Goal: Transaction & Acquisition: Purchase product/service

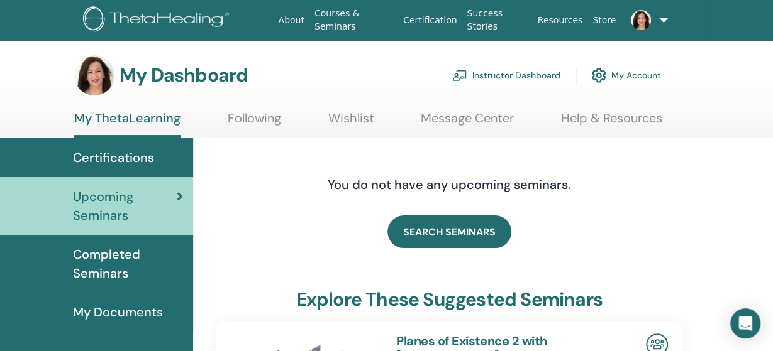
click at [487, 79] on link "Instructor Dashboard" at bounding box center [506, 76] width 108 height 28
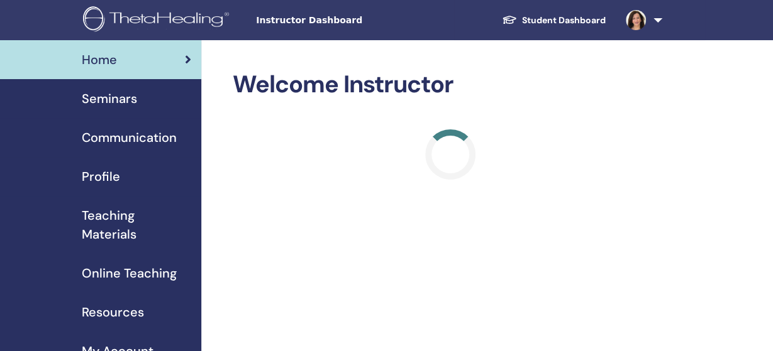
click at [118, 275] on span "Online Teaching" at bounding box center [129, 273] width 95 height 19
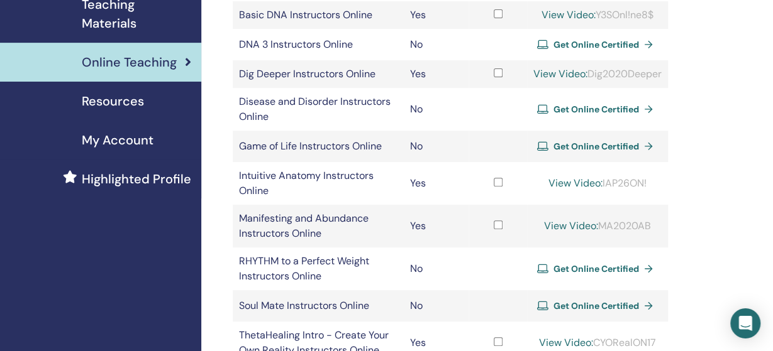
scroll to position [262, 0]
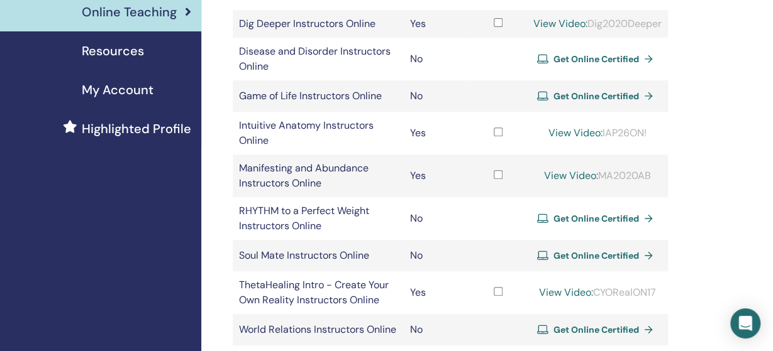
click at [582, 102] on span "Get Online Certified" at bounding box center [596, 96] width 86 height 11
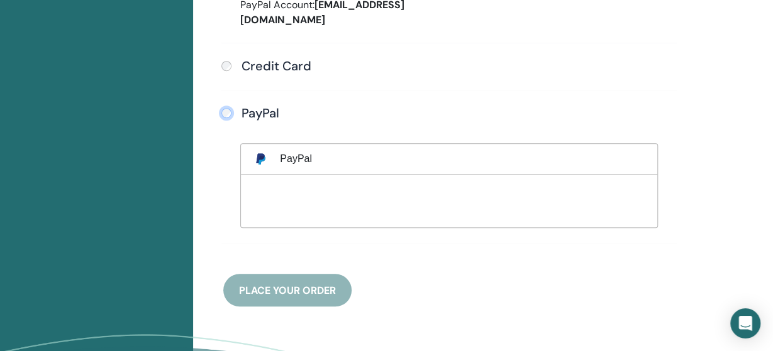
scroll to position [485, 0]
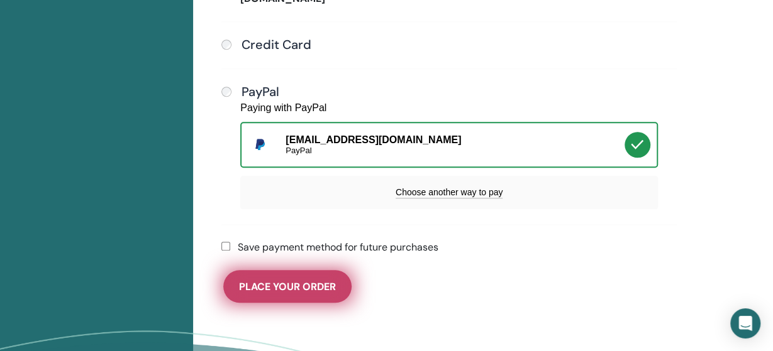
click at [286, 280] on span "Place Your Order" at bounding box center [287, 286] width 97 height 13
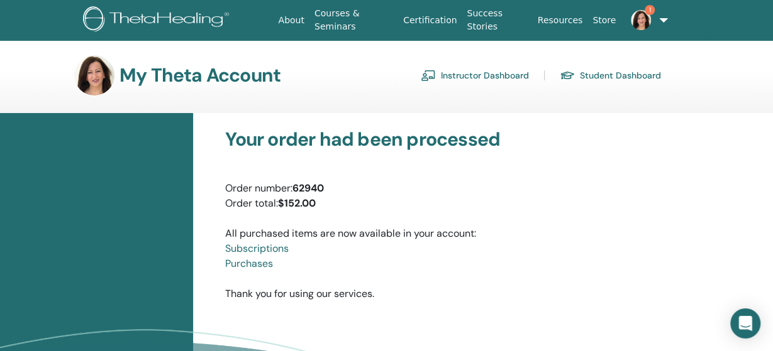
click at [467, 70] on link "Instructor Dashboard" at bounding box center [475, 75] width 108 height 20
